Goal: Information Seeking & Learning: Learn about a topic

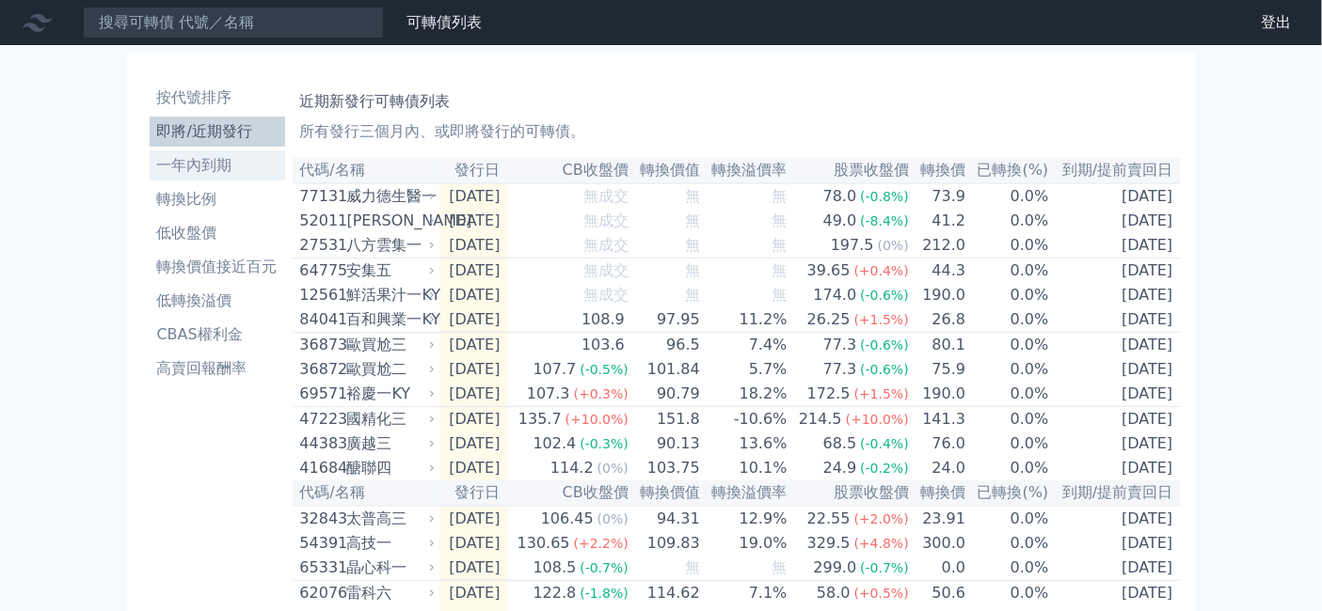
click at [150, 177] on li "一年內到期" at bounding box center [217, 165] width 135 height 23
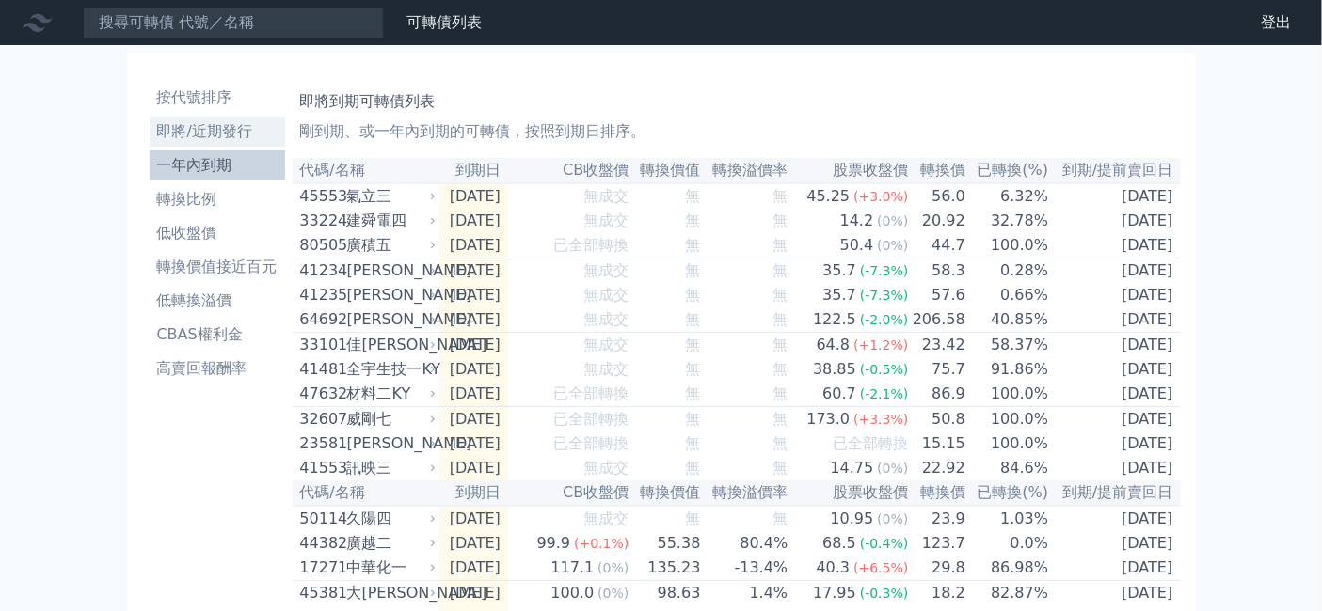
click at [150, 143] on li "即將/近期發行" at bounding box center [217, 131] width 135 height 23
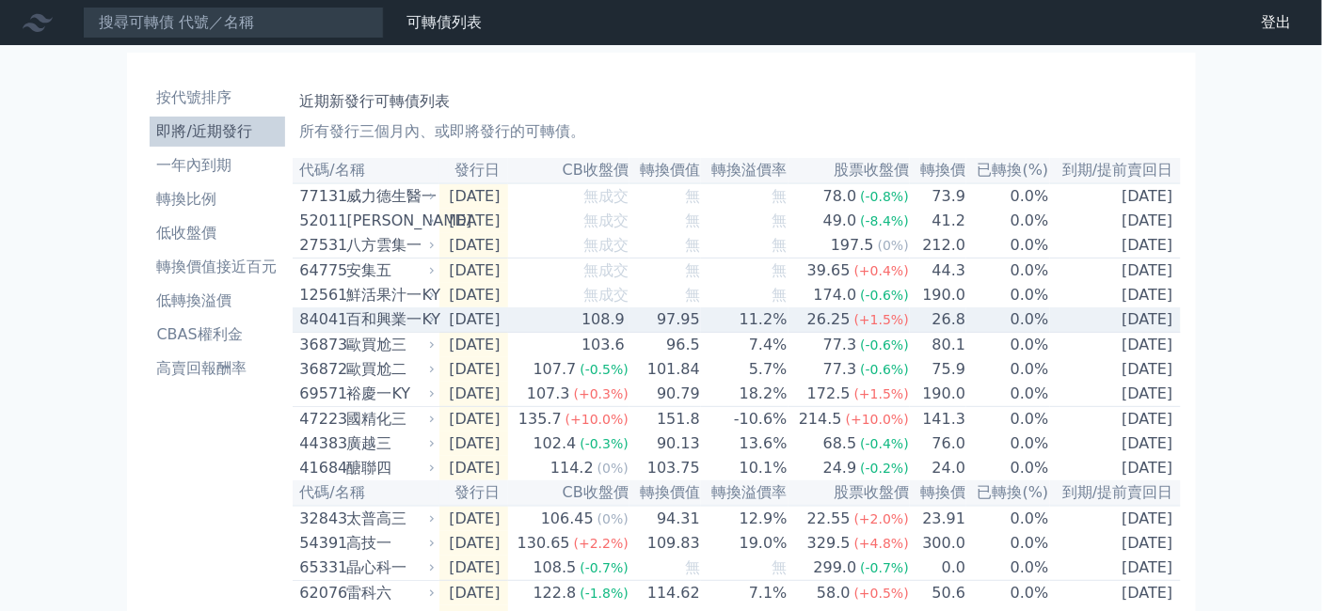
click at [347, 331] on div "百和興業一KY" at bounding box center [389, 320] width 85 height 23
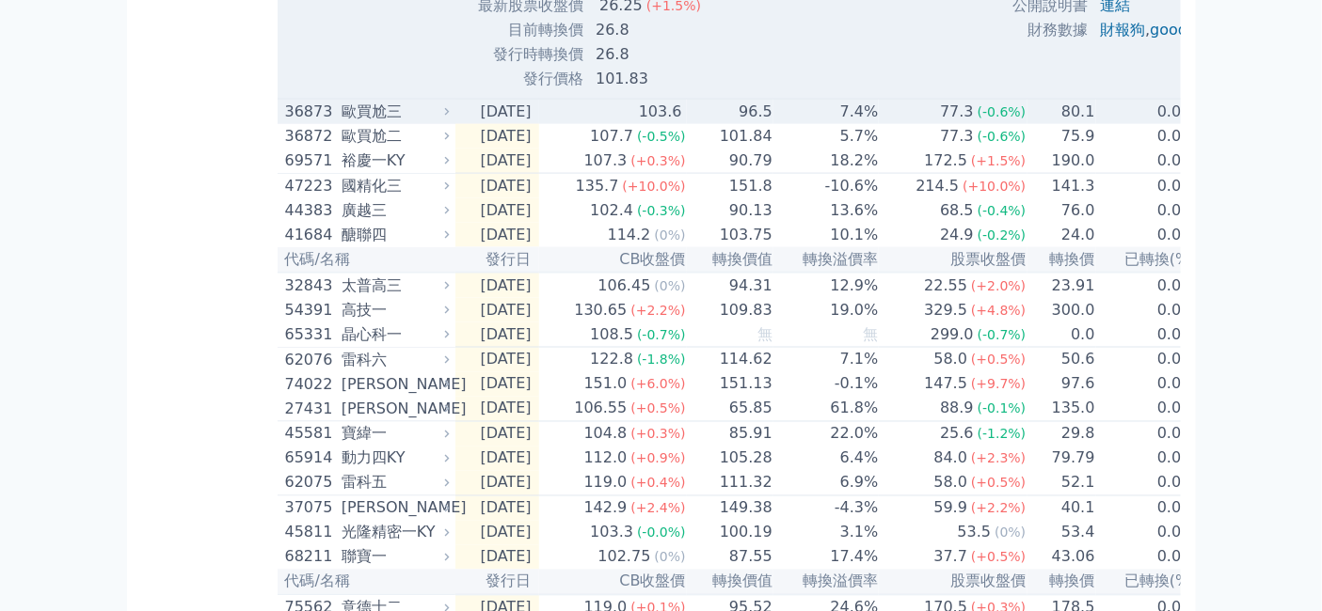
scroll to position [941, 0]
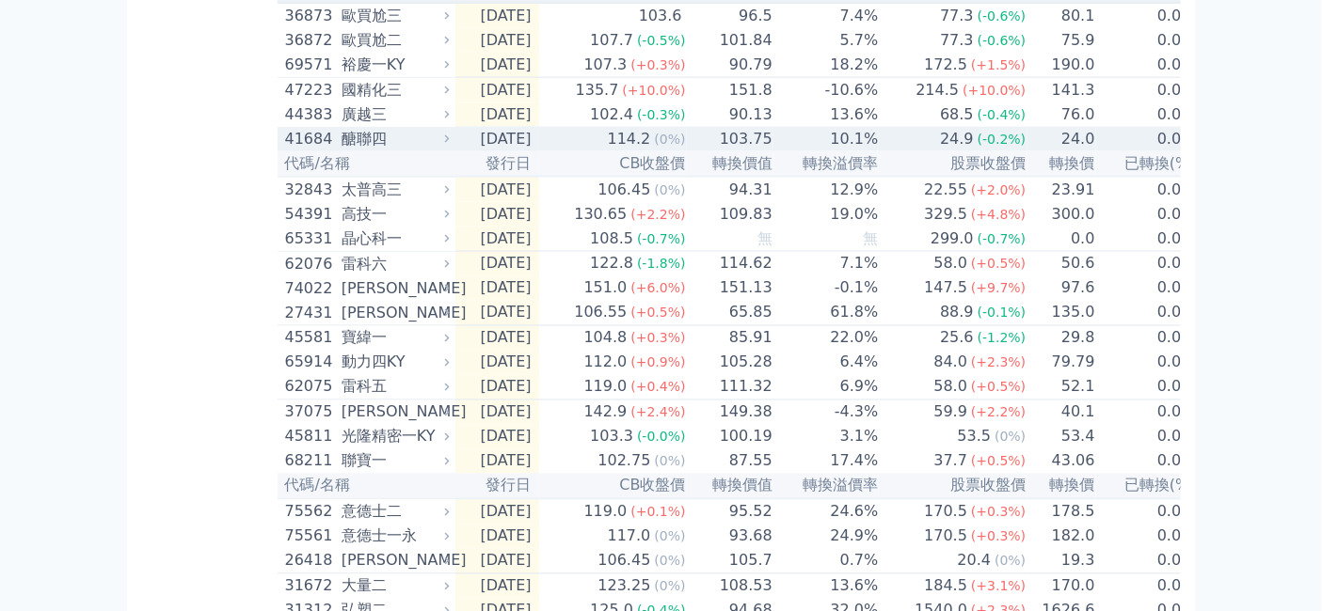
click at [341, 150] on div "醣聯四" at bounding box center [392, 139] width 103 height 23
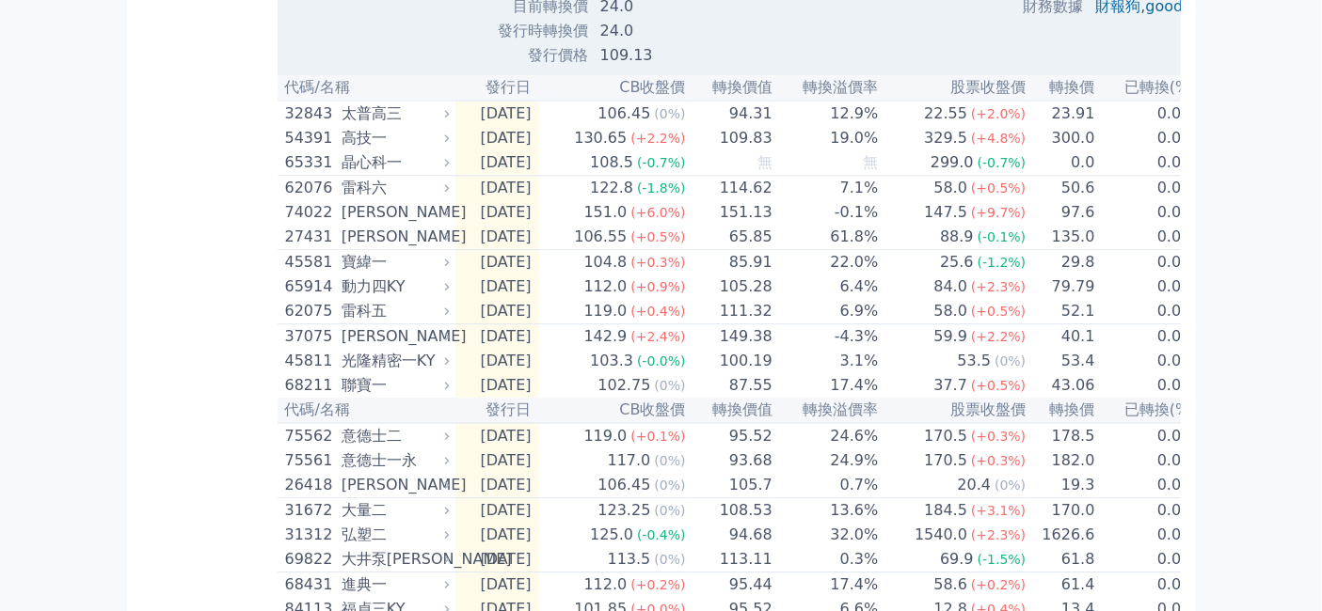
scroll to position [1671, 0]
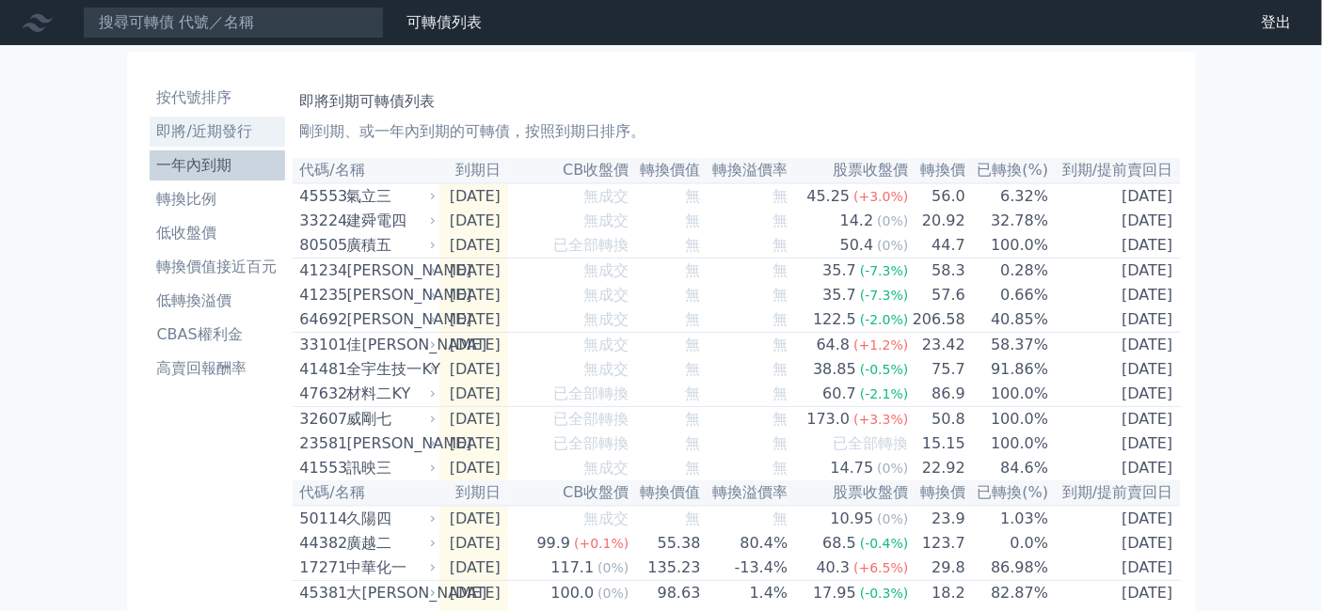
click at [150, 143] on li "即將/近期發行" at bounding box center [217, 131] width 135 height 23
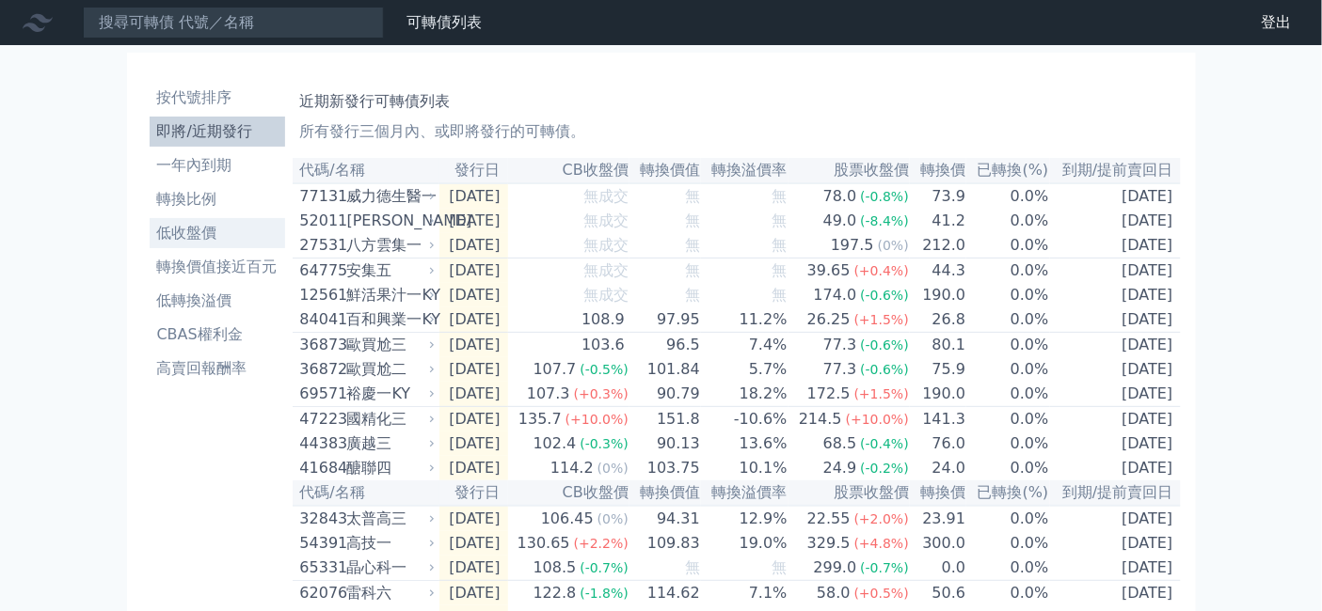
click at [150, 245] on li "低收盤價" at bounding box center [217, 233] width 135 height 23
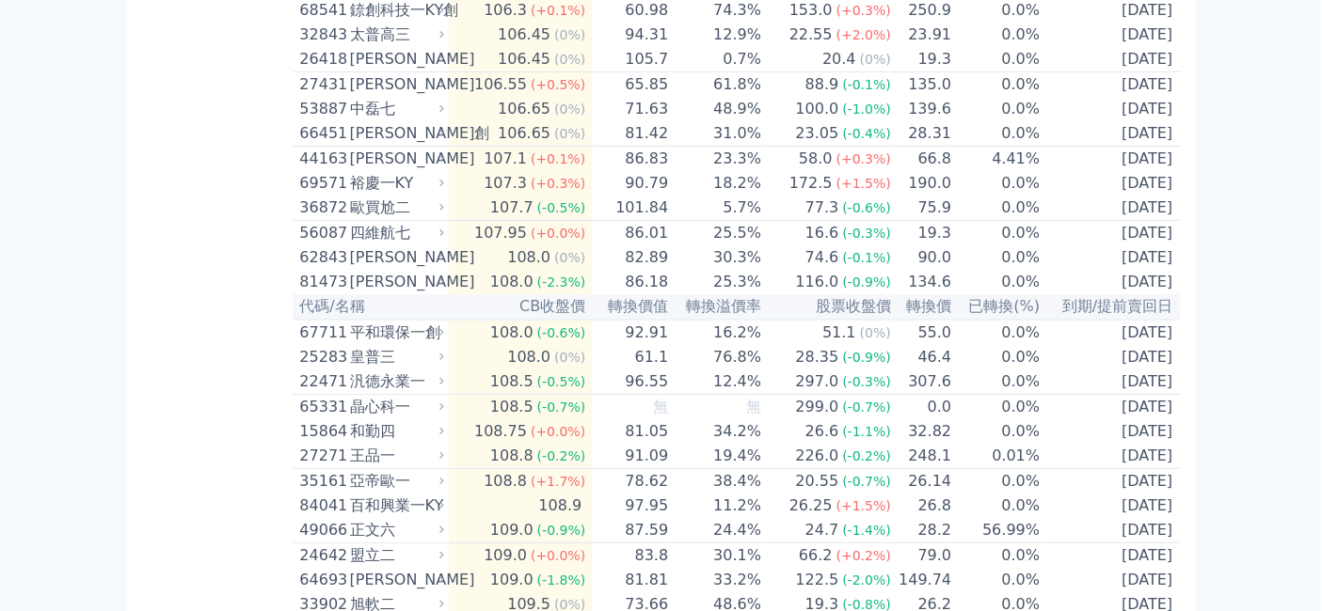
scroll to position [4808, 0]
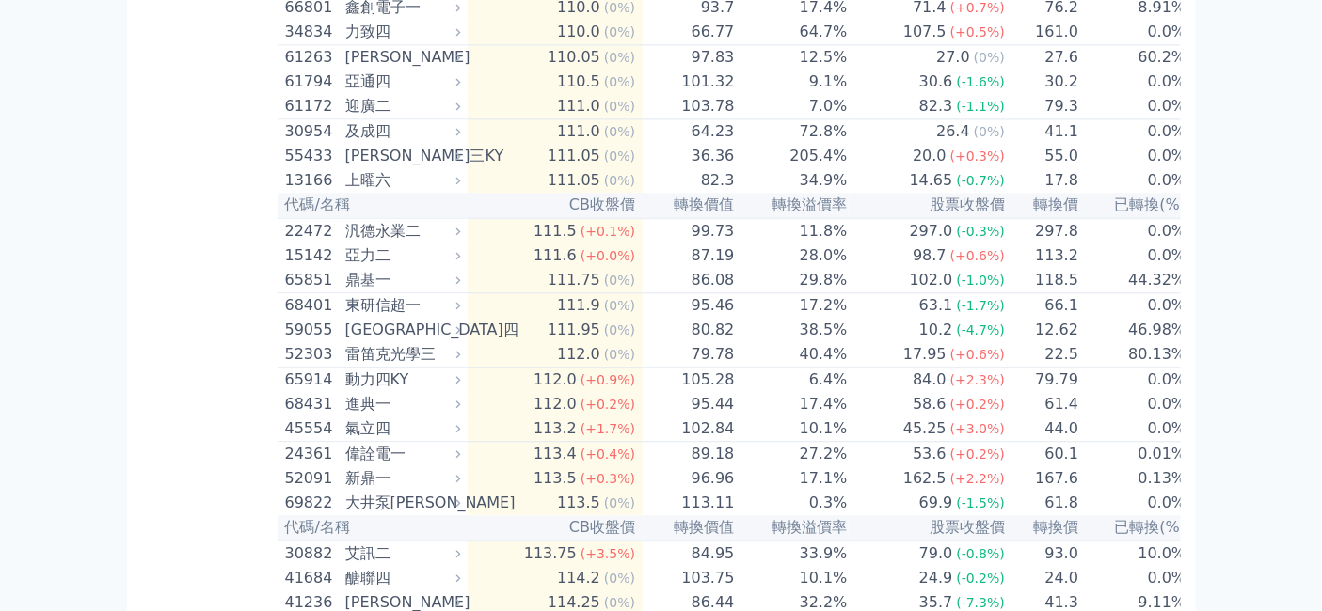
scroll to position [6166, 0]
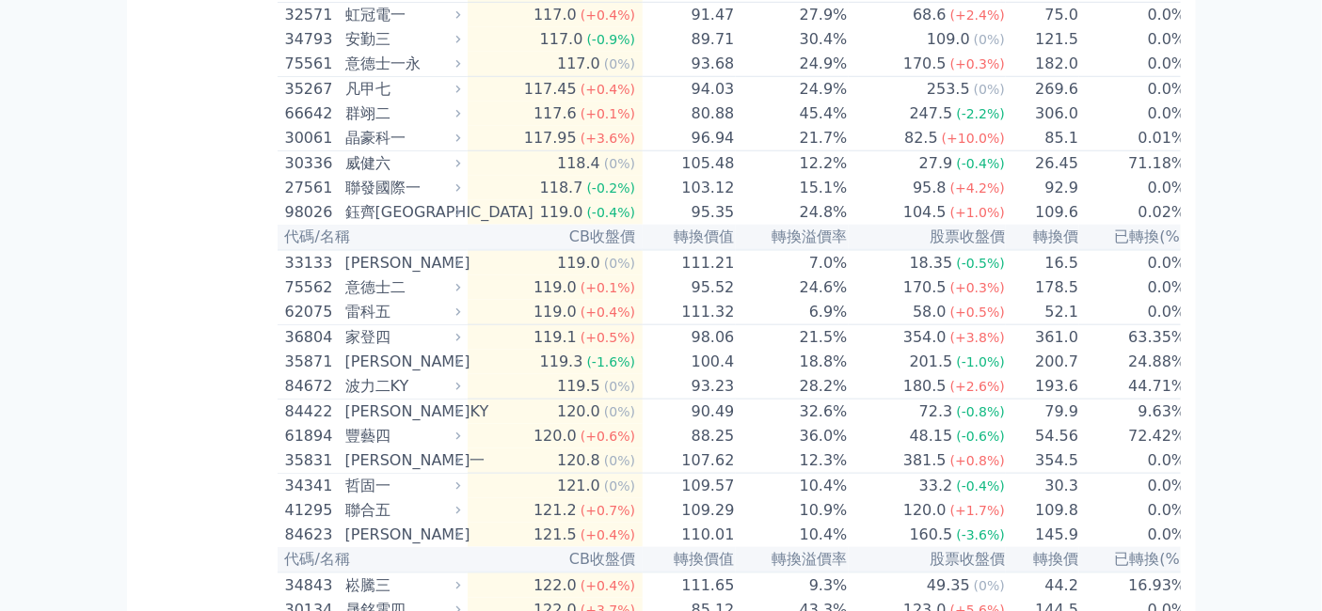
scroll to position [7629, 0]
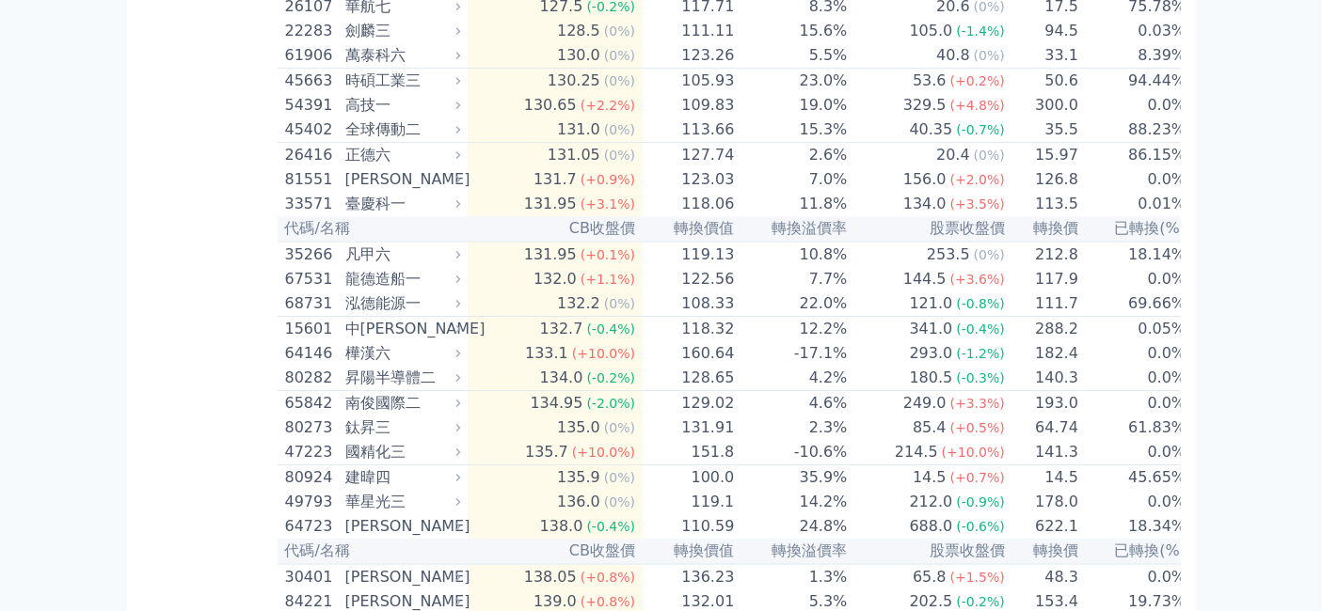
scroll to position [9301, 0]
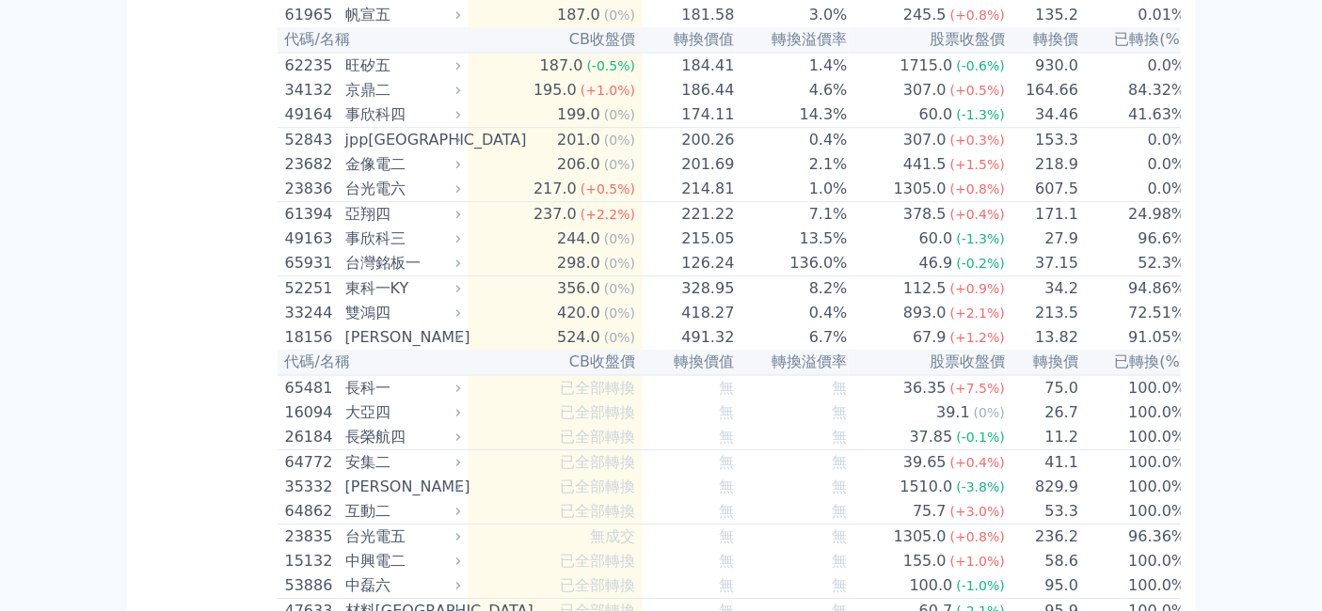
scroll to position [11392, 0]
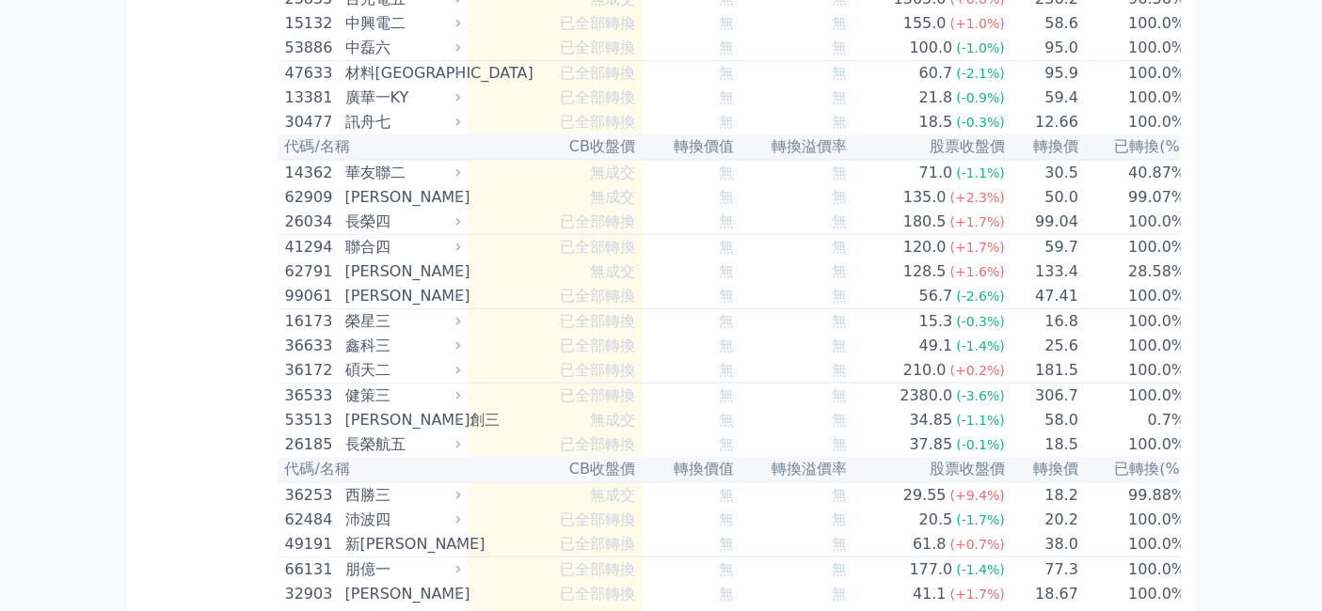
scroll to position [12541, 0]
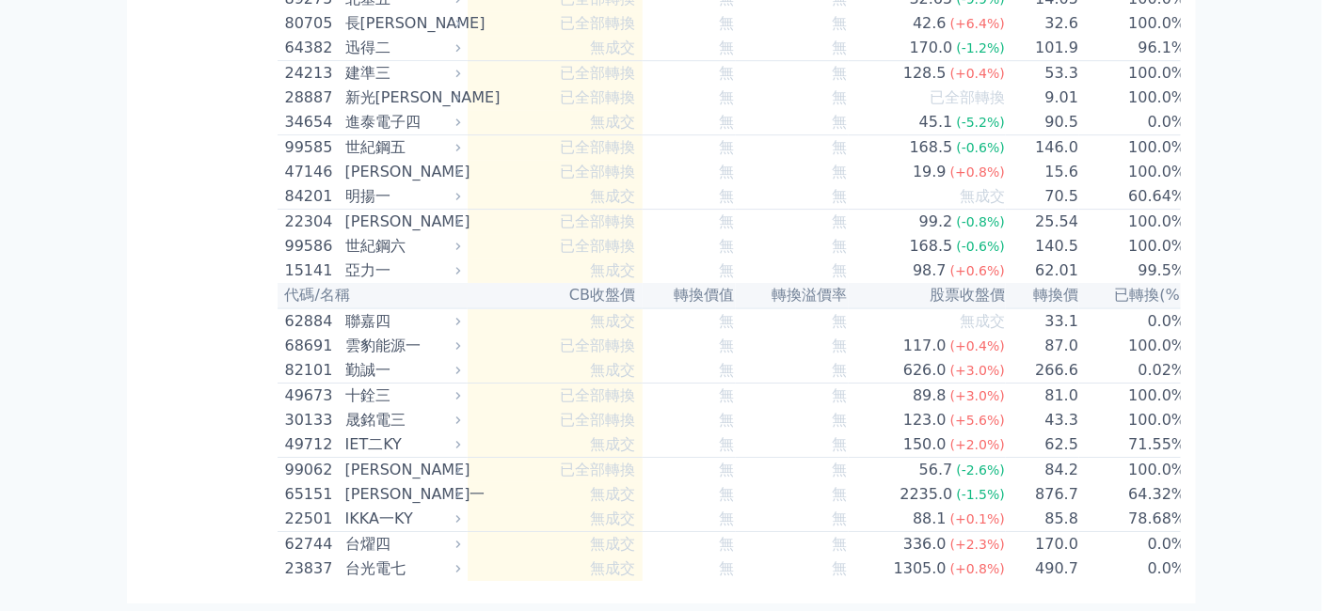
scroll to position [14318, 0]
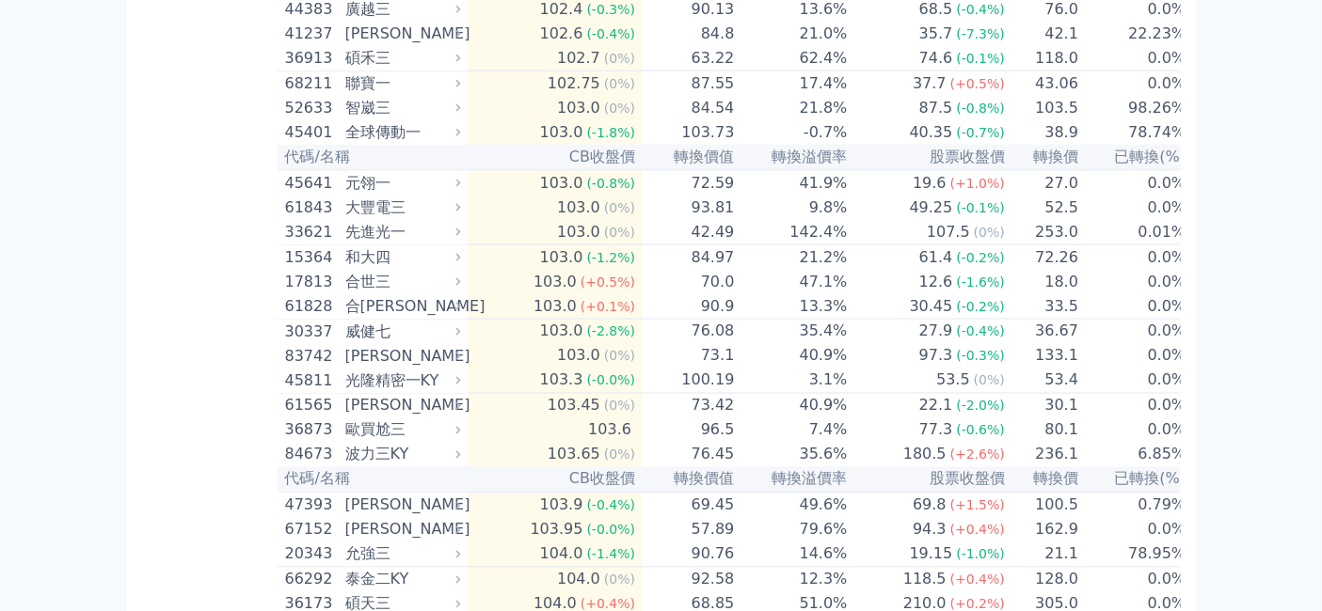
scroll to position [3135, 0]
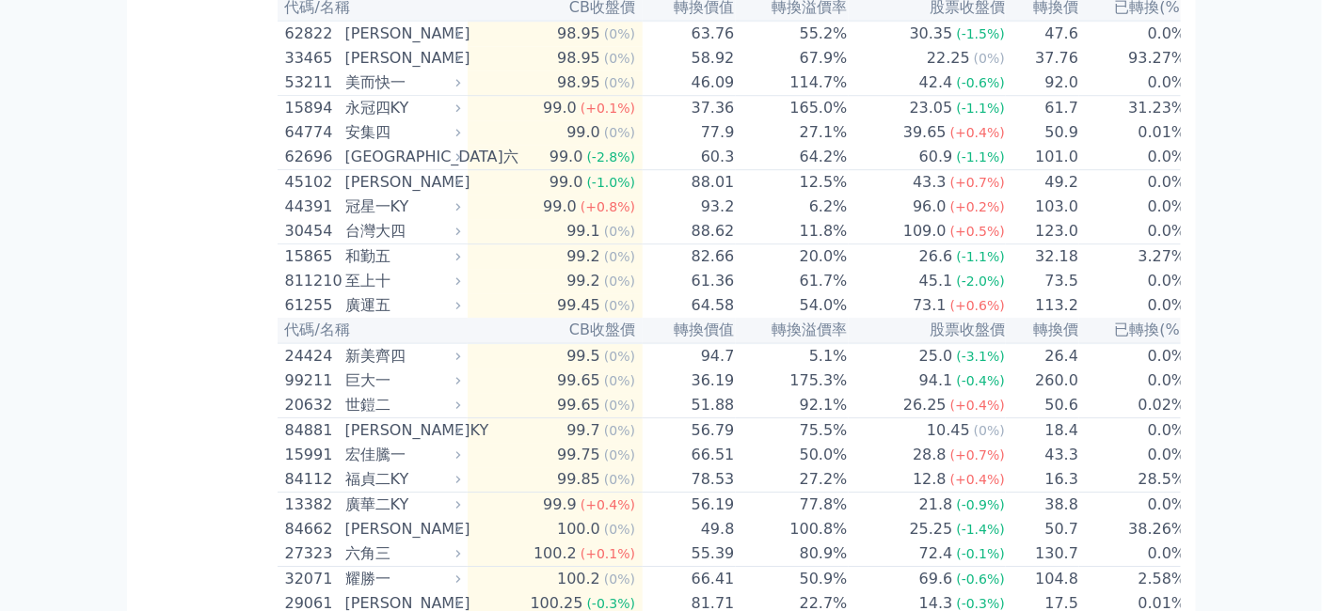
scroll to position [1671, 0]
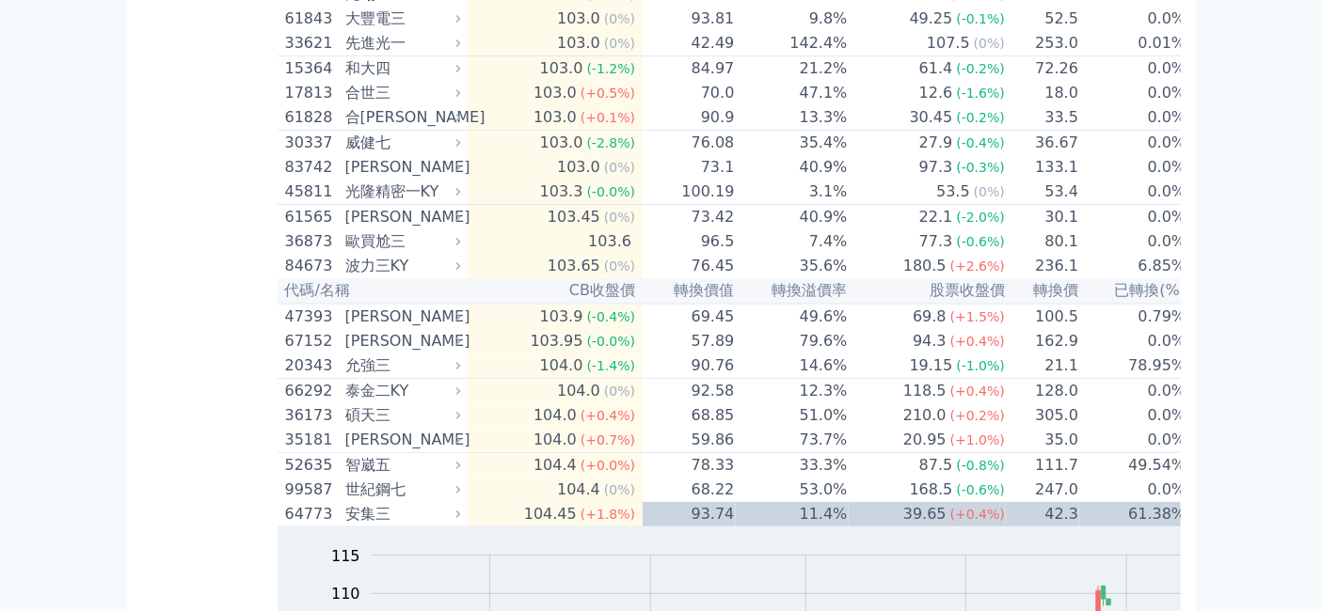
scroll to position [4703, 0]
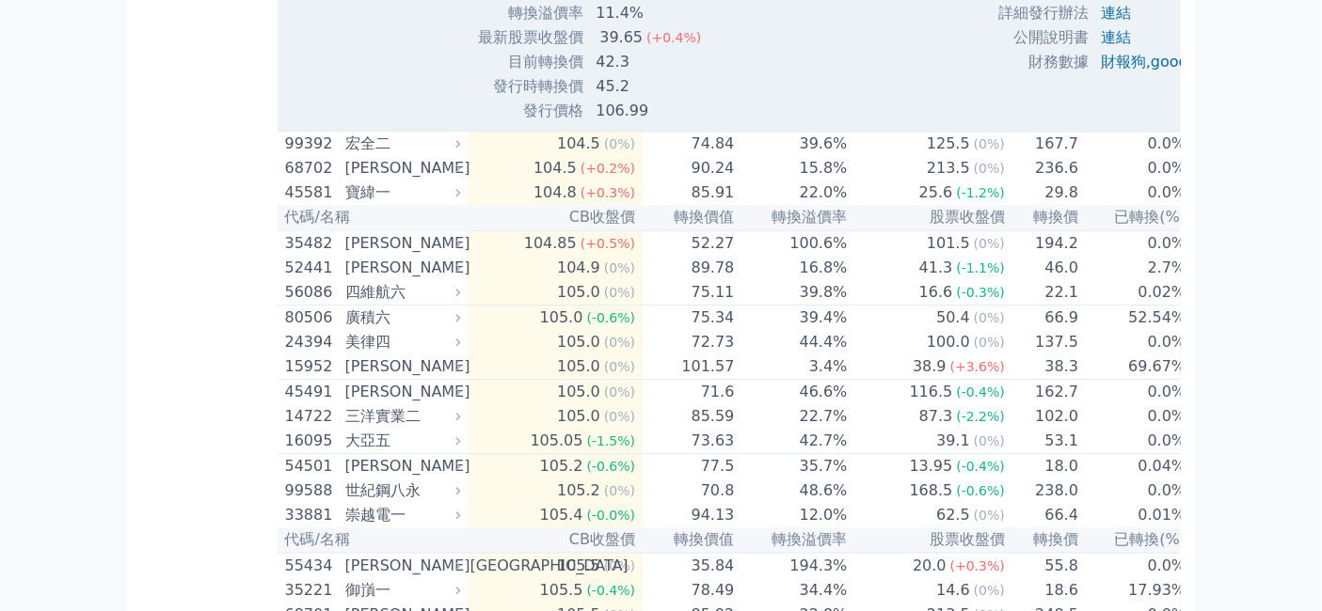
scroll to position [6375, 0]
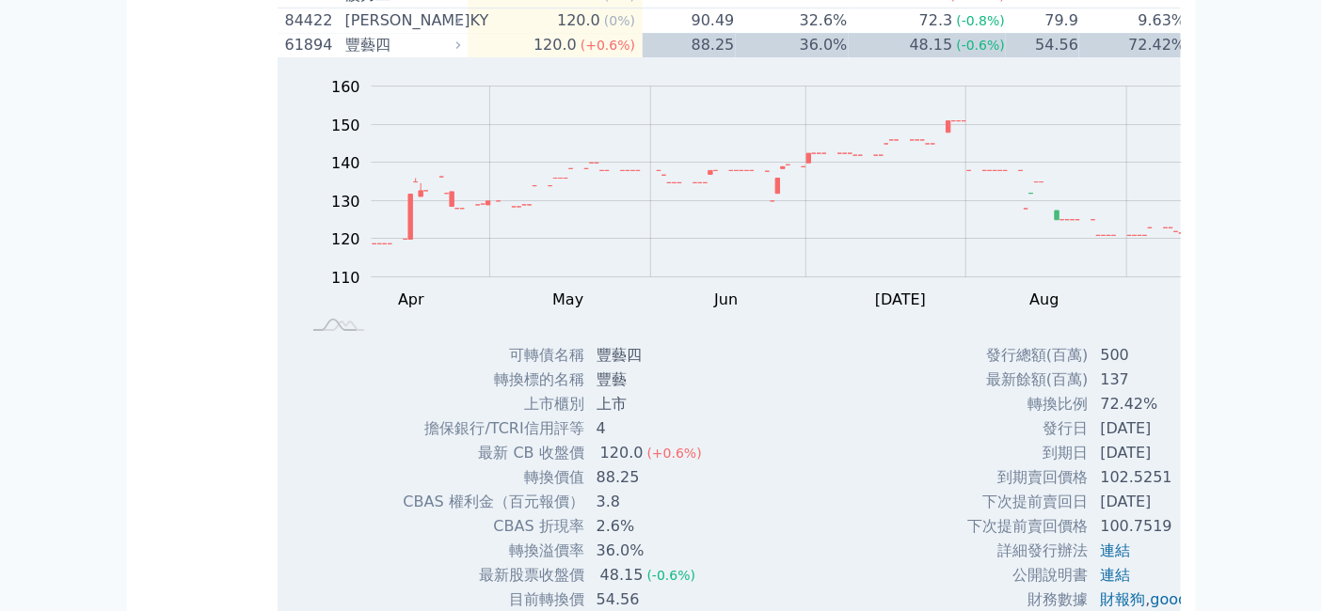
scroll to position [11809, 0]
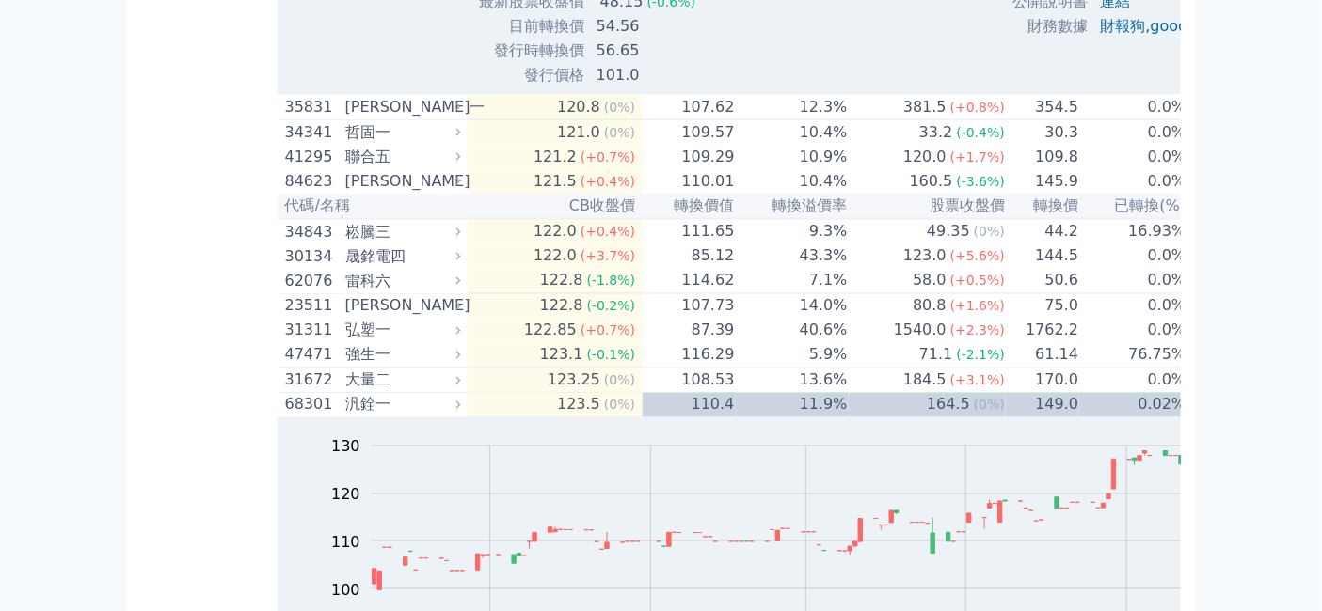
scroll to position [12855, 0]
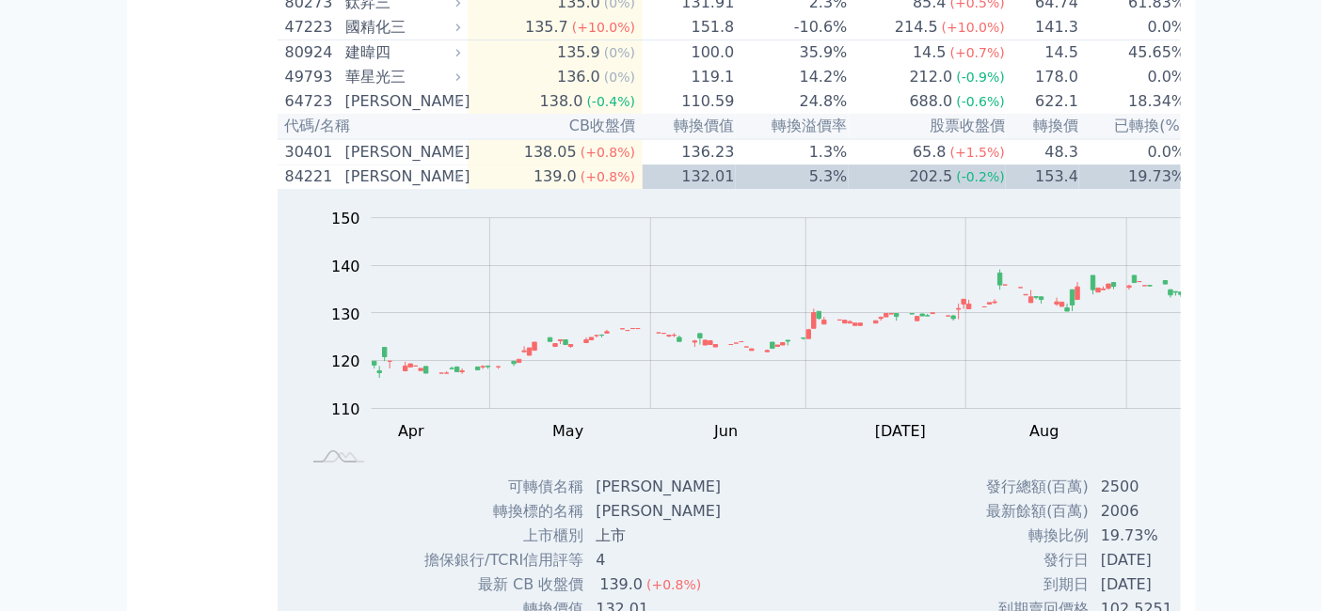
scroll to position [13900, 0]
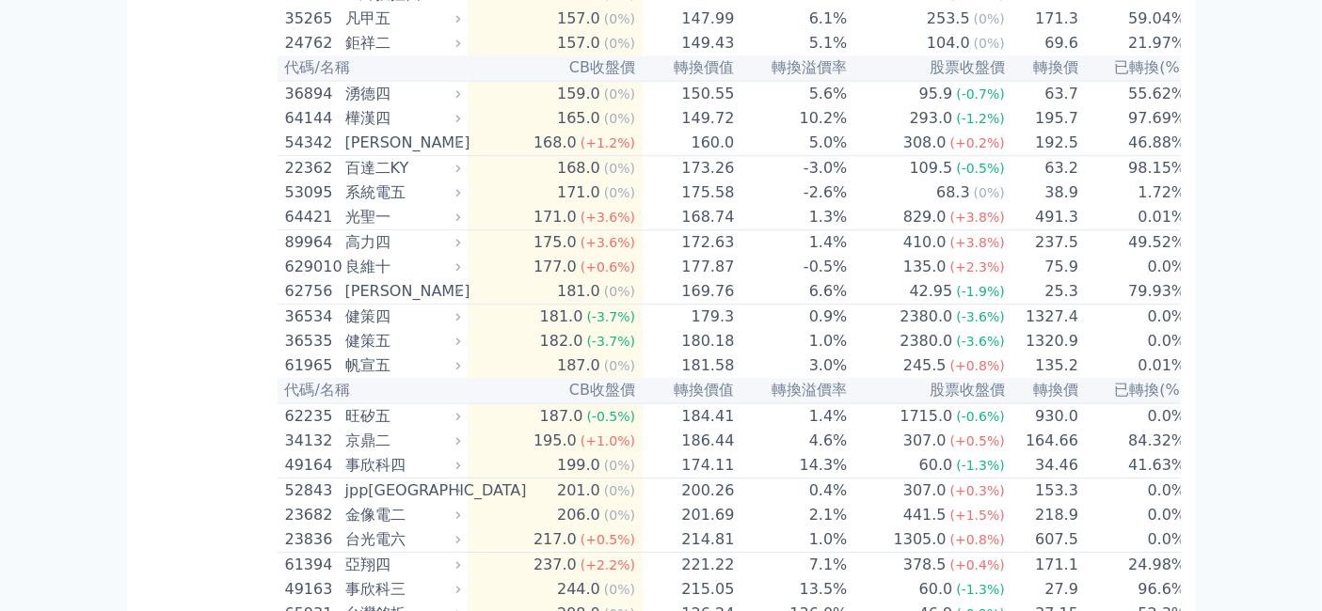
scroll to position [15885, 0]
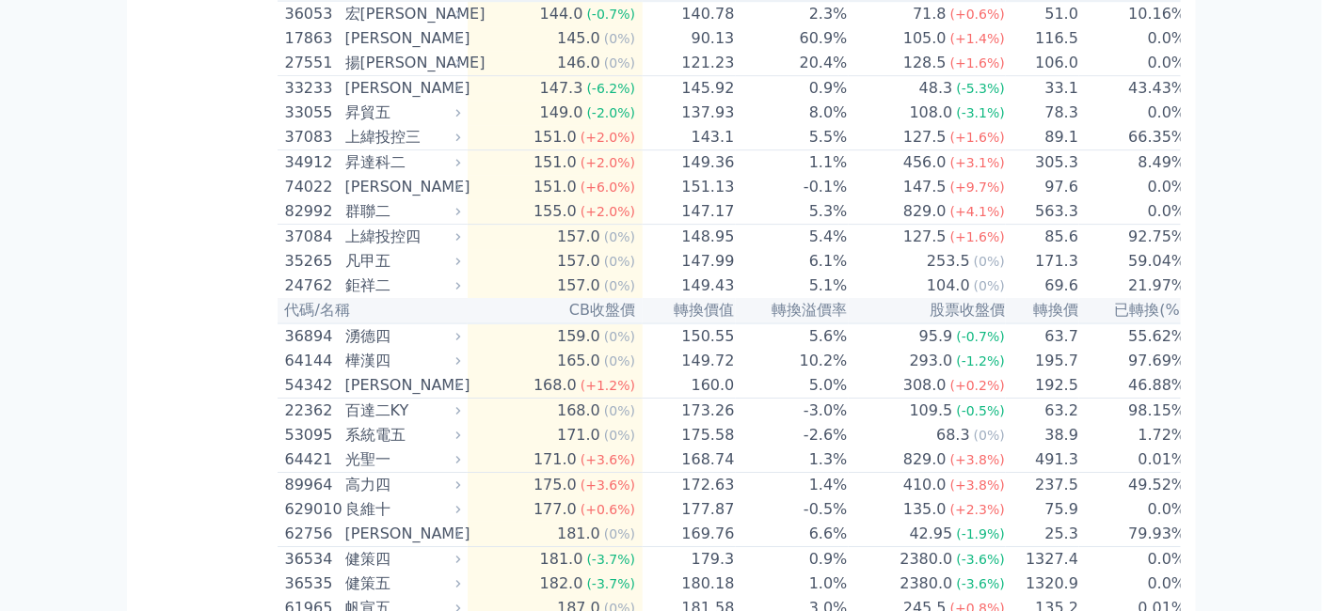
scroll to position [16199, 0]
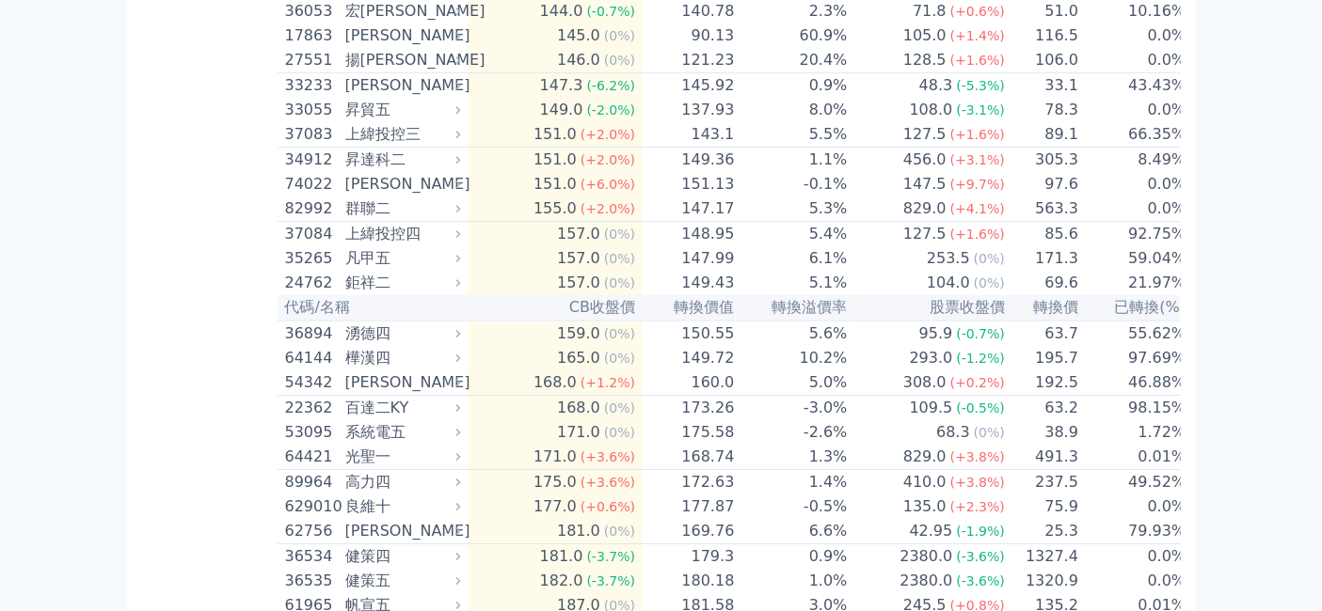
drag, startPoint x: 553, startPoint y: 289, endPoint x: 597, endPoint y: 296, distance: 44.8
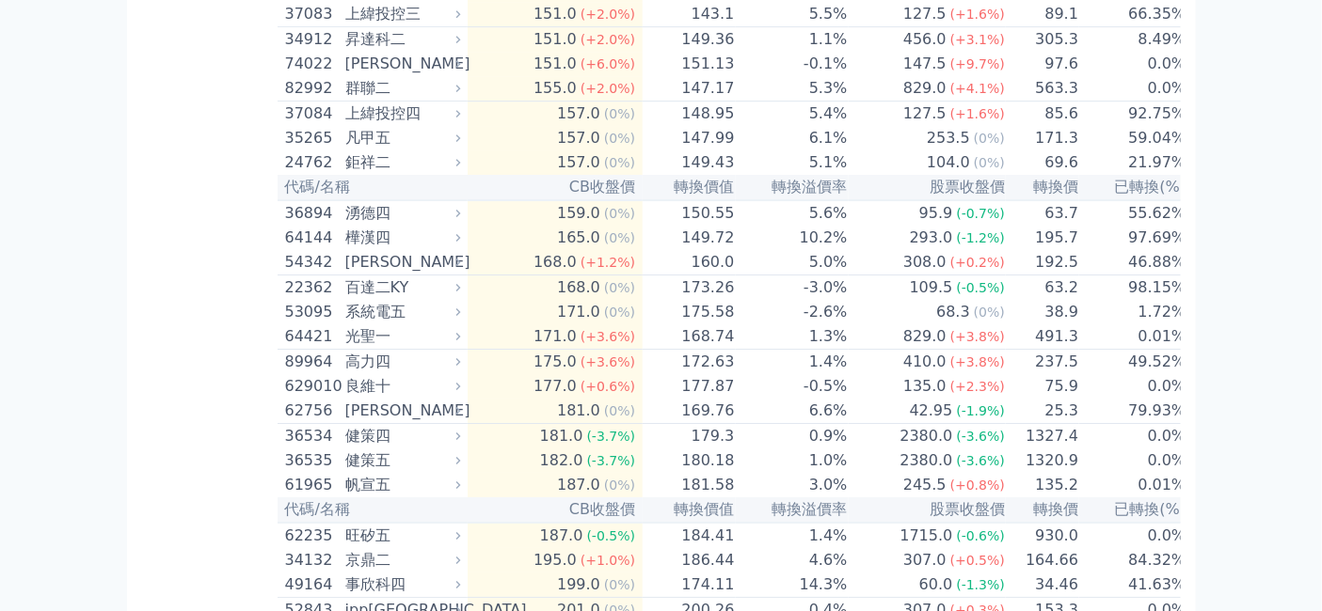
scroll to position [16408, 0]
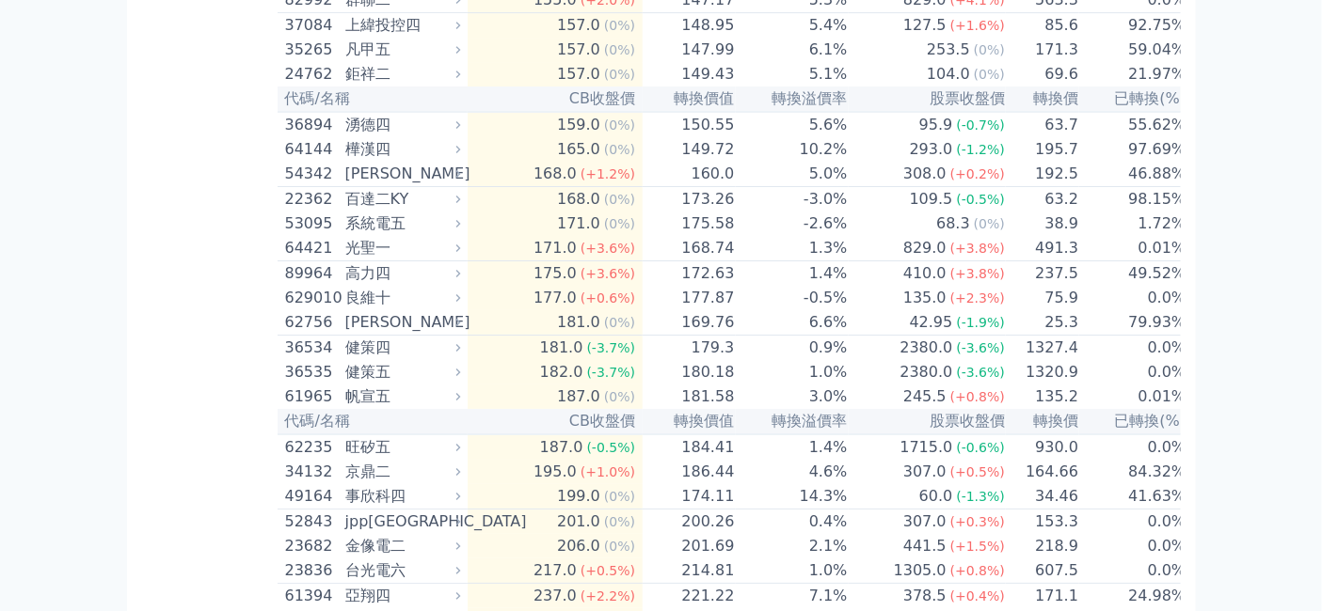
drag, startPoint x: 483, startPoint y: 409, endPoint x: 528, endPoint y: 417, distance: 44.8
copy td "轉換價"
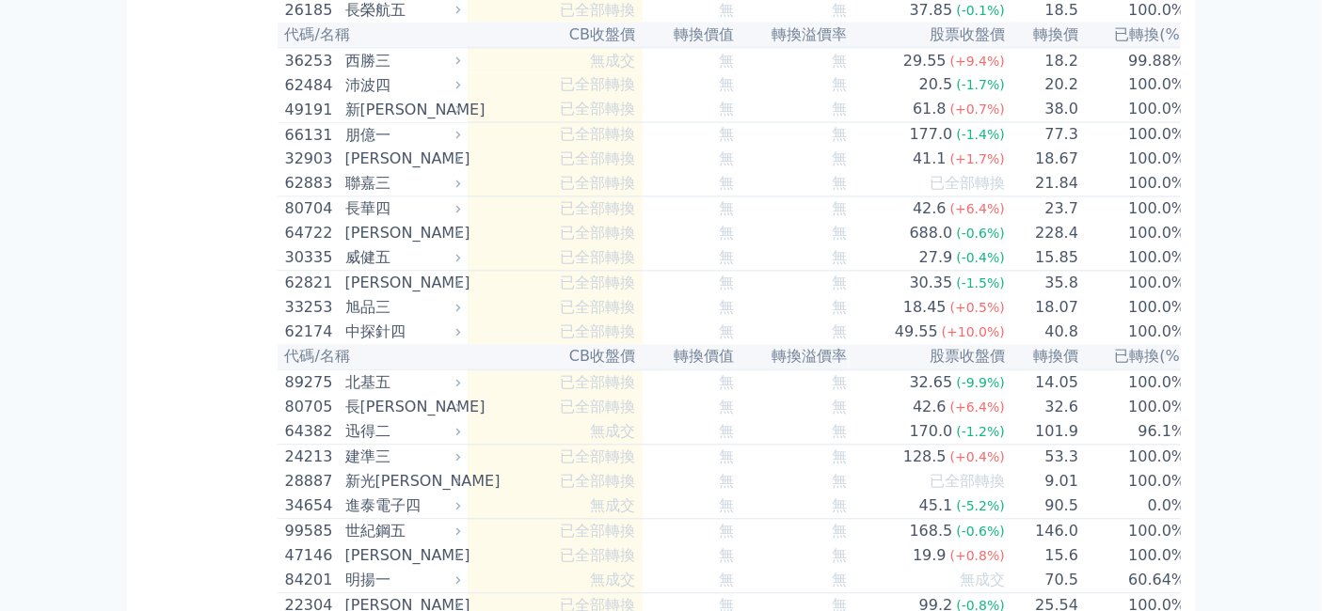
scroll to position [17766, 0]
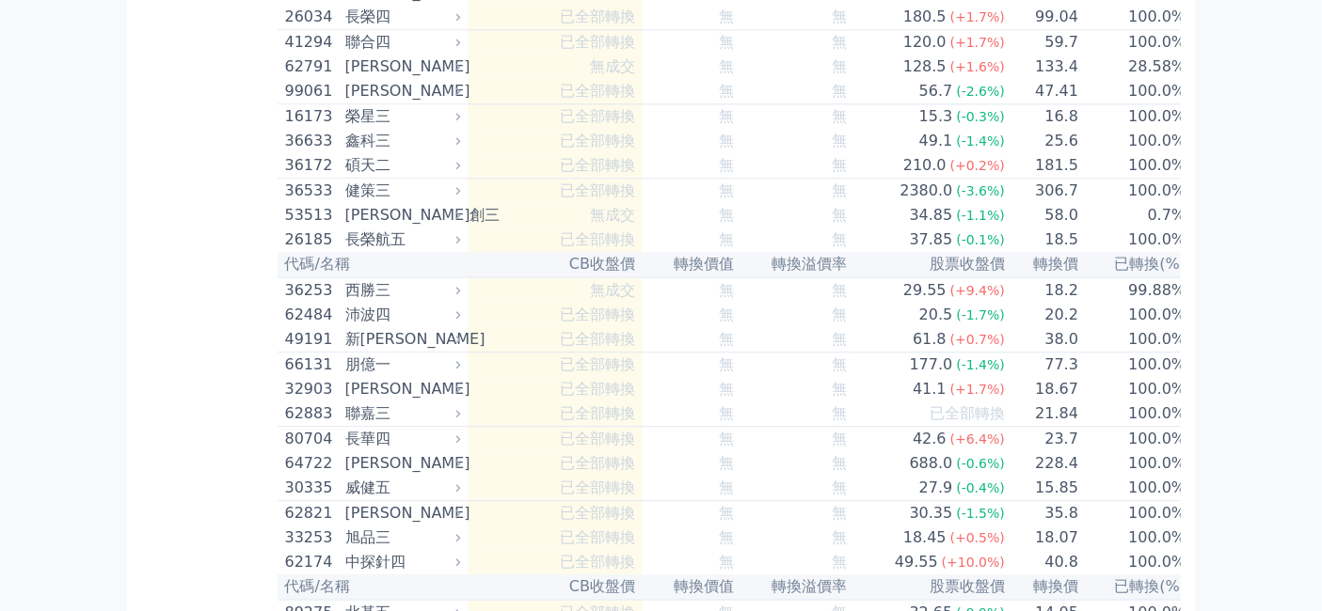
scroll to position [18185, 0]
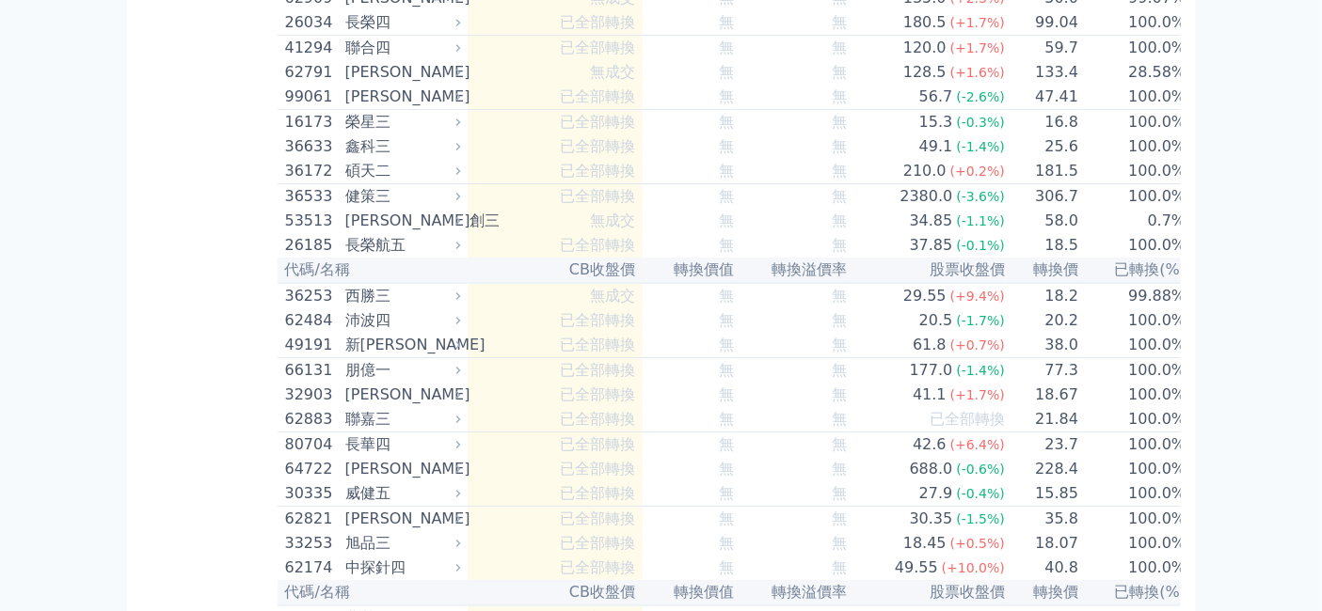
scroll to position [18812, 0]
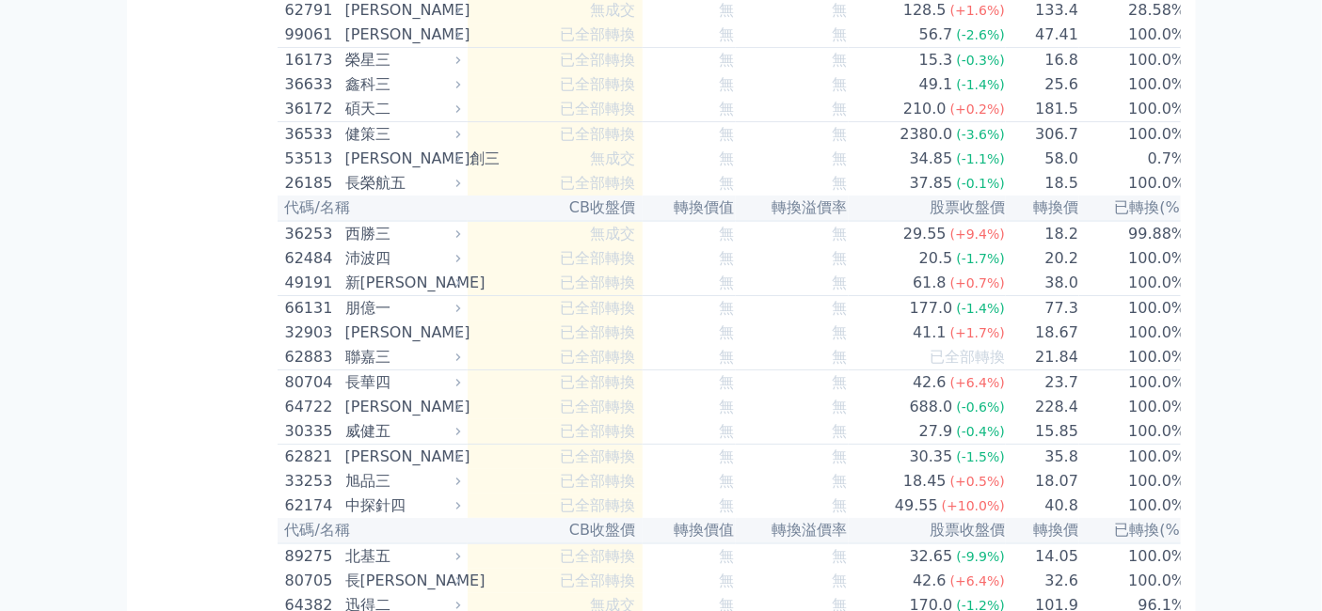
drag, startPoint x: 551, startPoint y: 207, endPoint x: 617, endPoint y: 214, distance: 66.3
drag, startPoint x: 480, startPoint y: 509, endPoint x: 525, endPoint y: 505, distance: 45.3
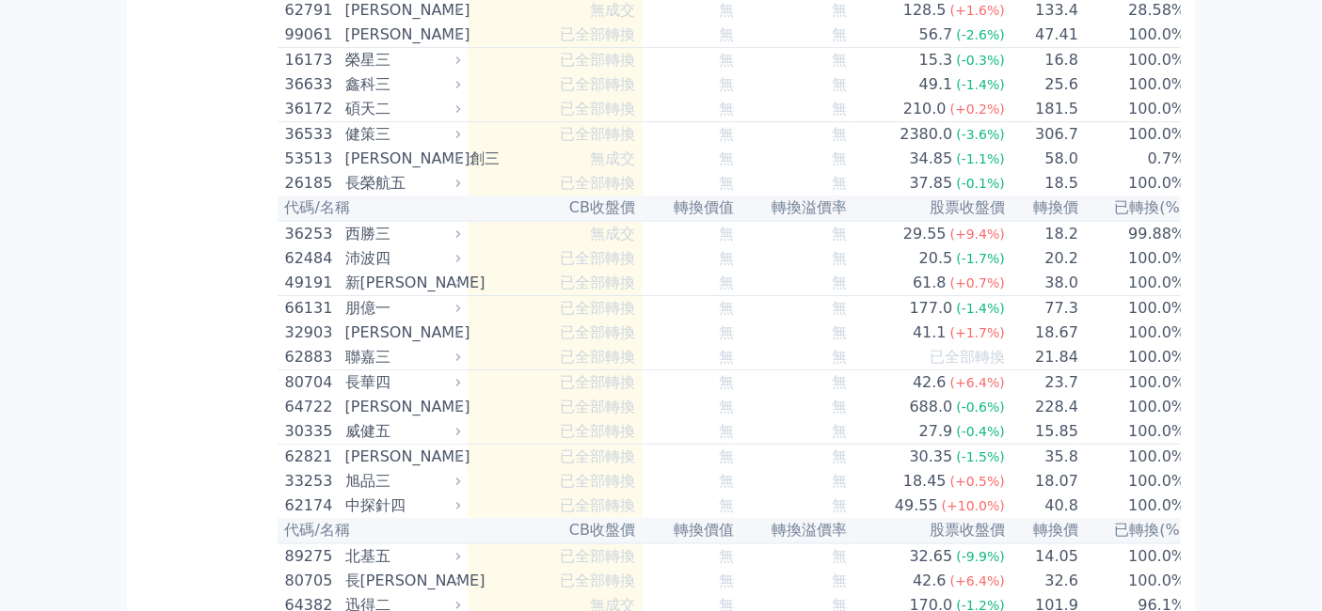
copy td "轉換價"
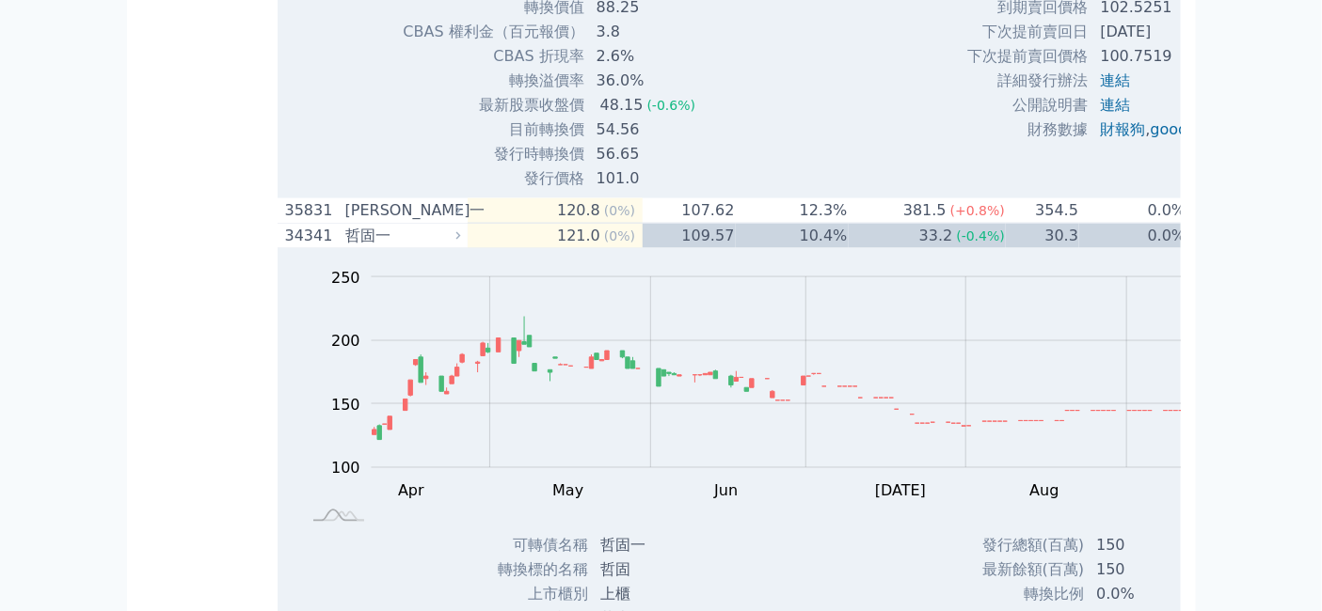
scroll to position [12855, 0]
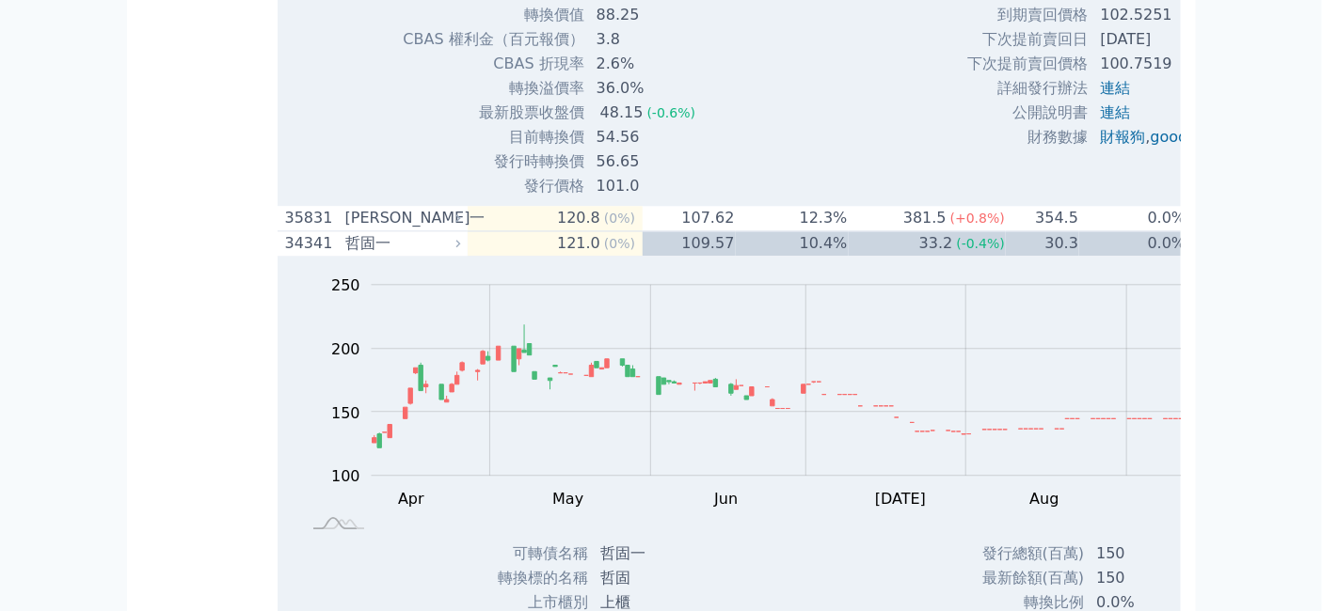
scroll to position [13378, 0]
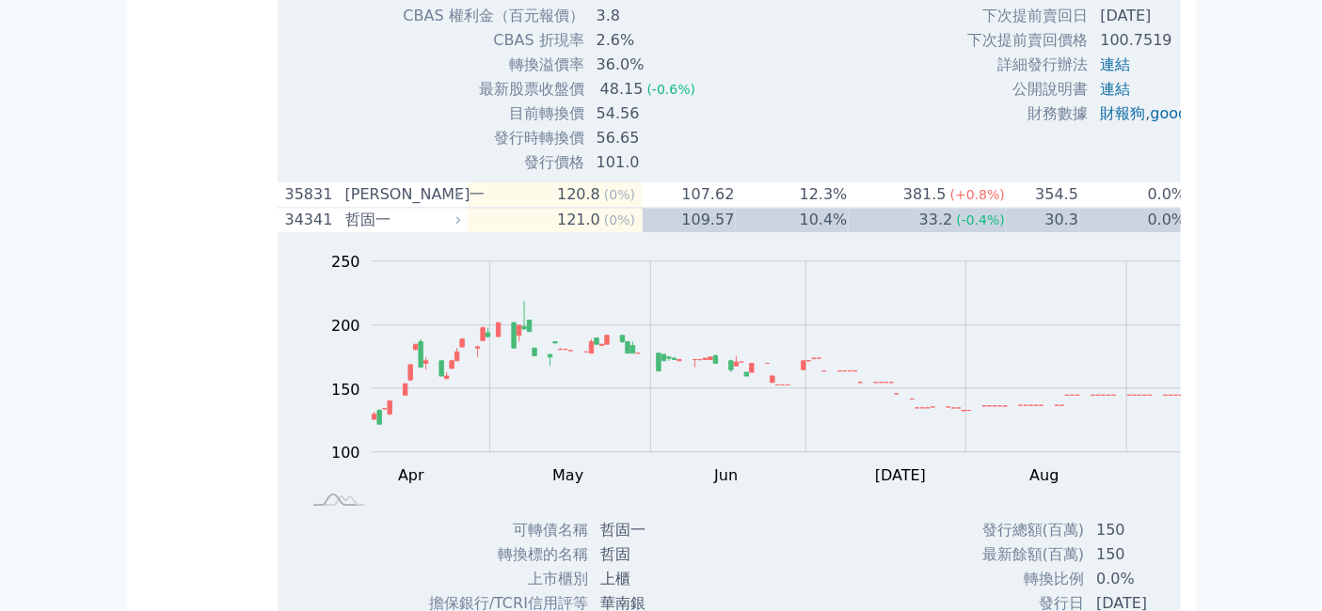
drag, startPoint x: 548, startPoint y: 212, endPoint x: 577, endPoint y: 217, distance: 28.8
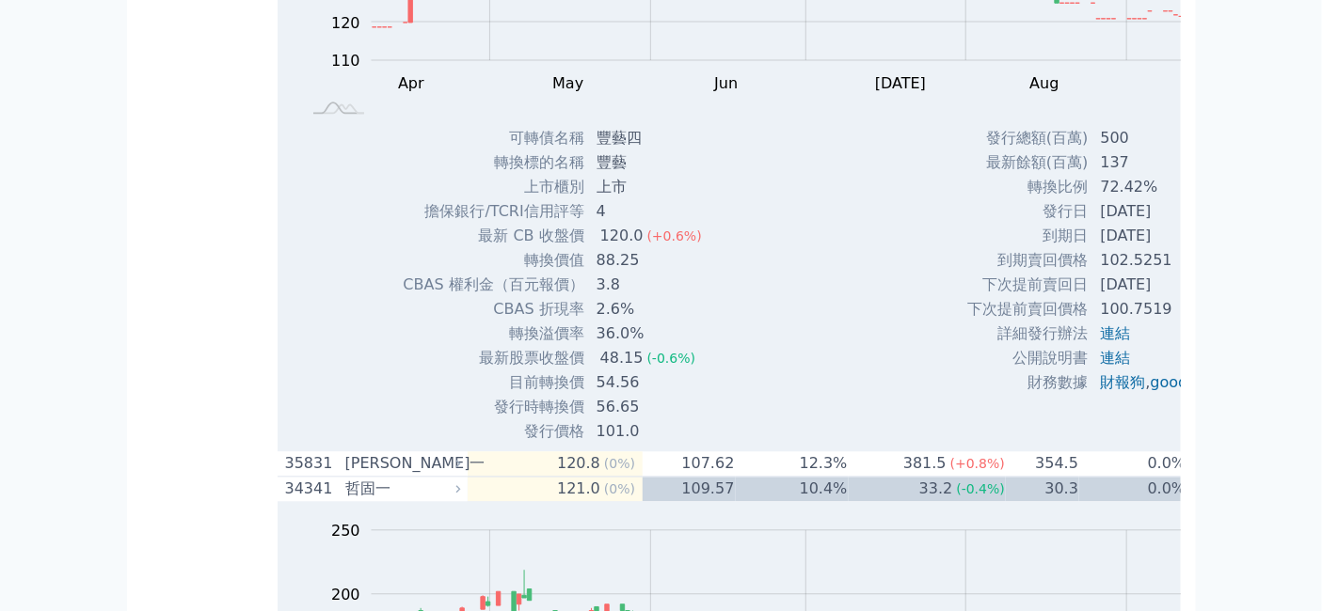
scroll to position [12959, 0]
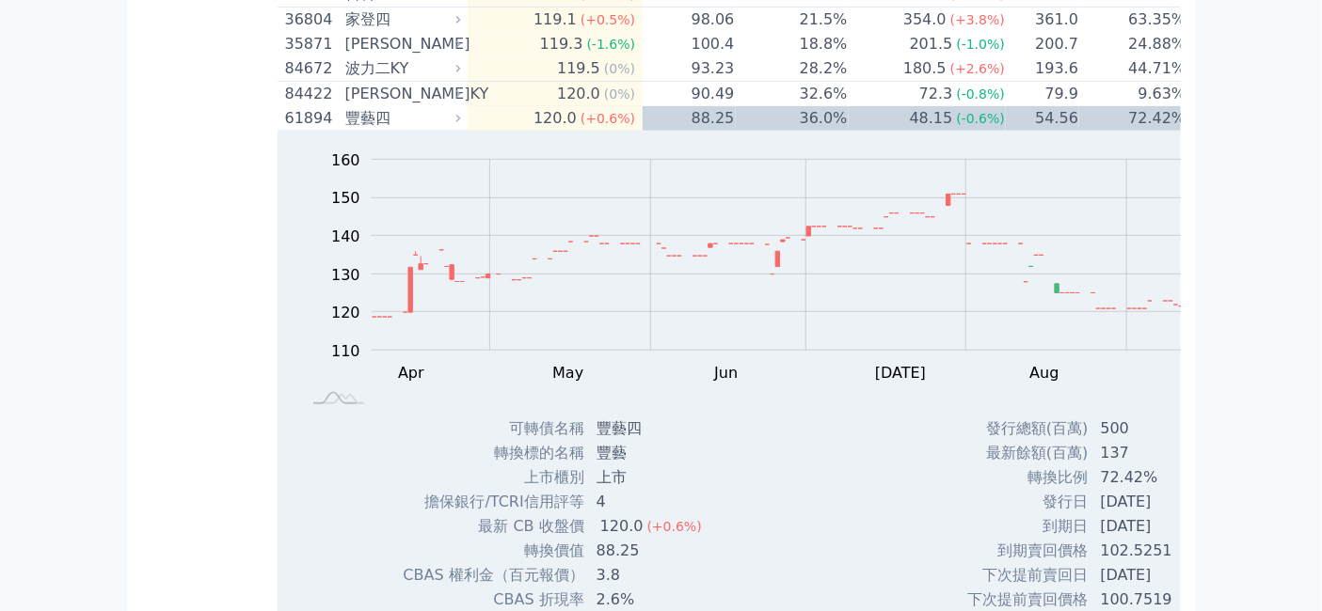
scroll to position [12018, 0]
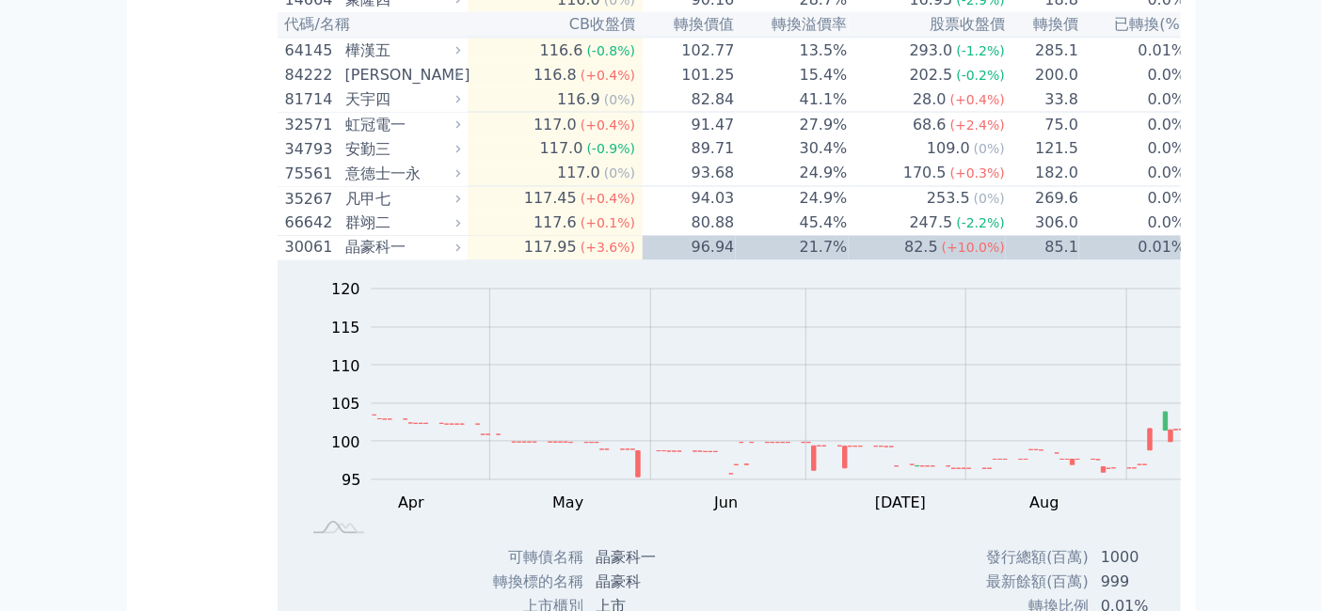
scroll to position [10556, 0]
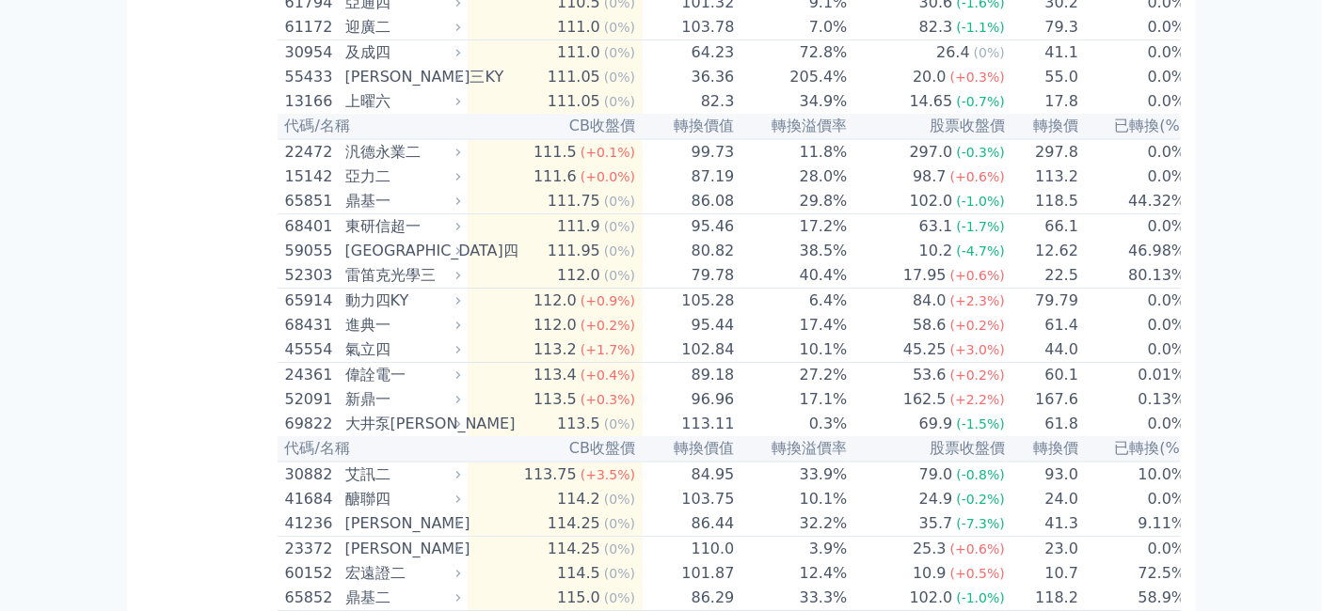
scroll to position [9196, 0]
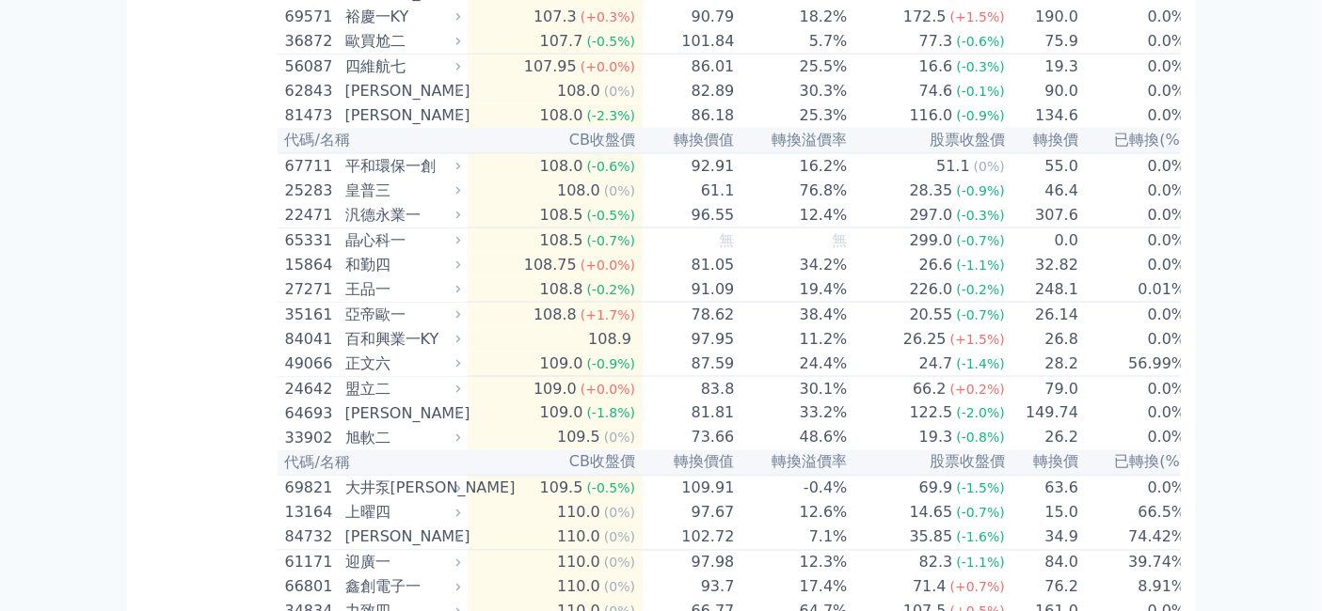
scroll to position [7838, 0]
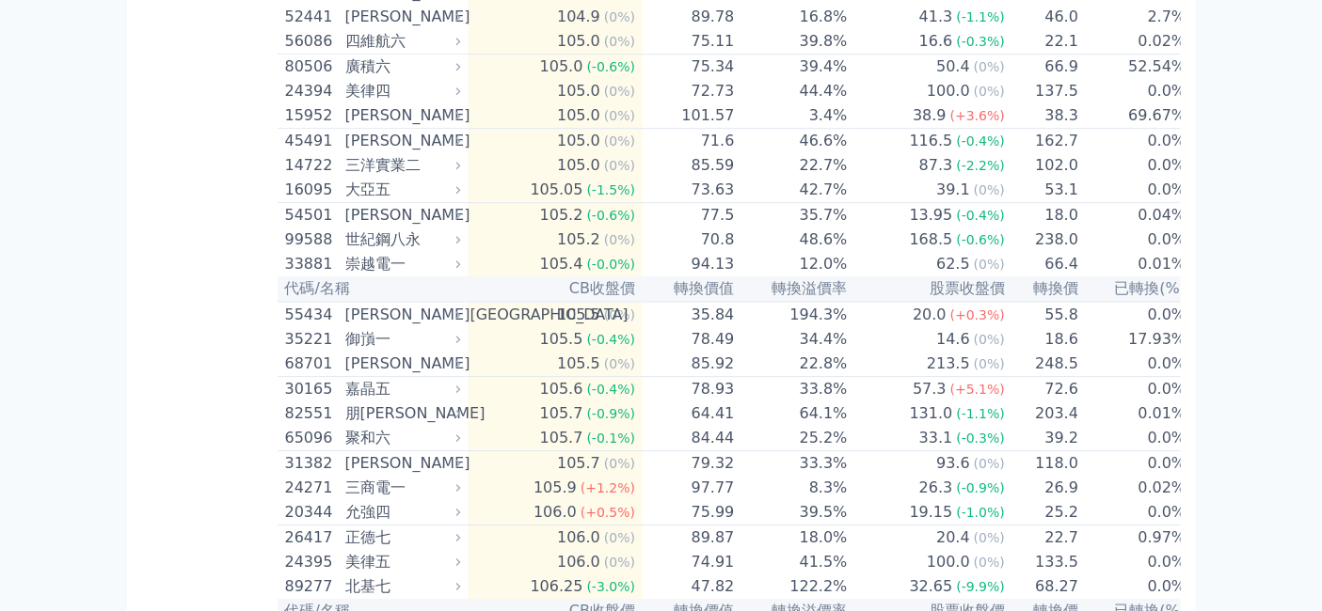
scroll to position [6479, 0]
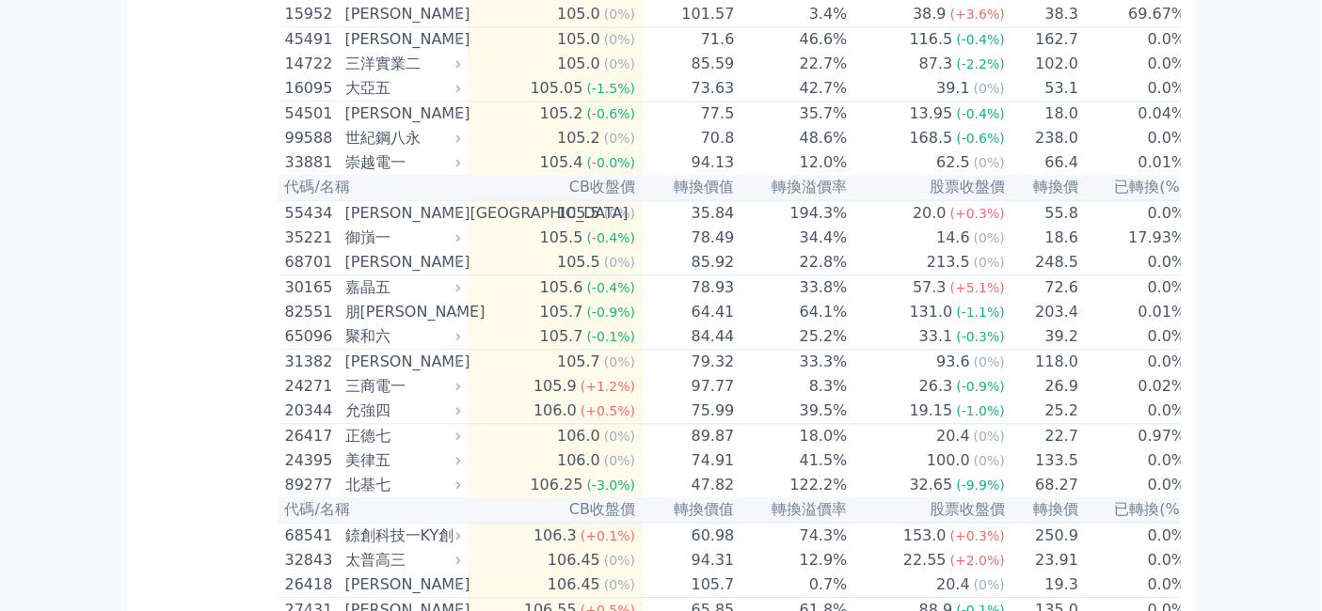
scroll to position [5957, 0]
